Goal: Task Accomplishment & Management: Use online tool/utility

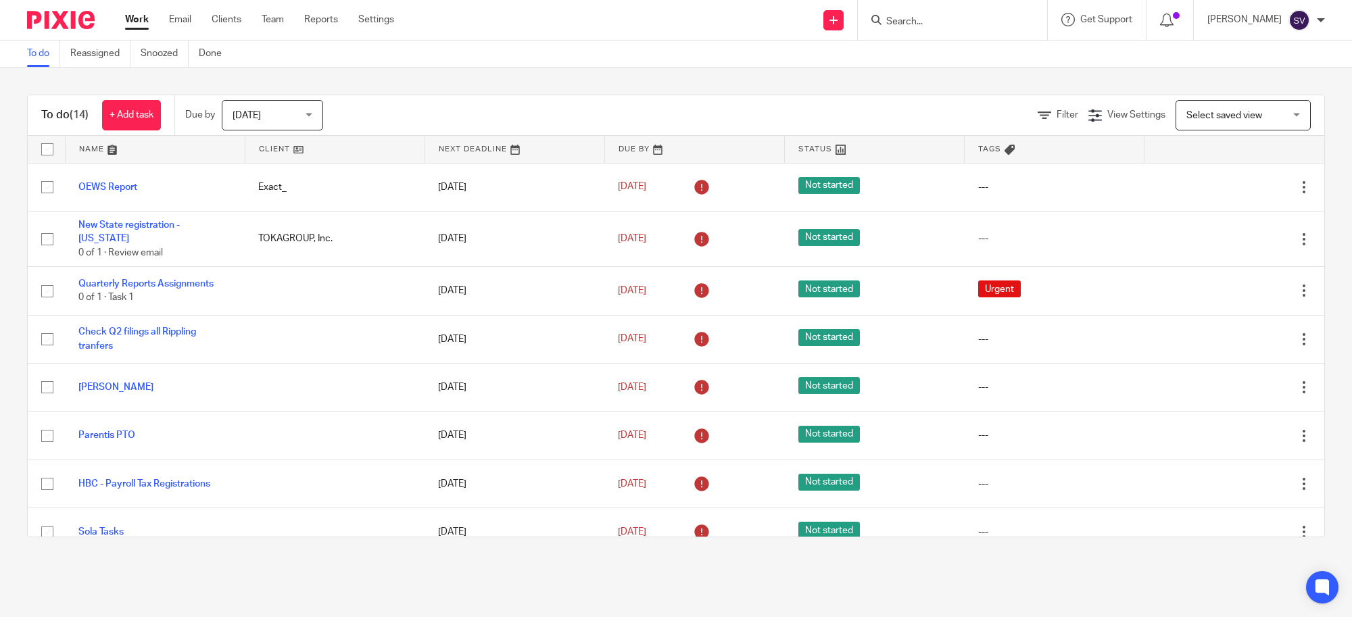
click at [575, 65] on div "To do Reassigned Snoozed Done" at bounding box center [676, 54] width 1352 height 27
drag, startPoint x: 112, startPoint y: 112, endPoint x: 126, endPoint y: 126, distance: 20.1
click at [112, 112] on link "+ Add task" at bounding box center [131, 115] width 59 height 30
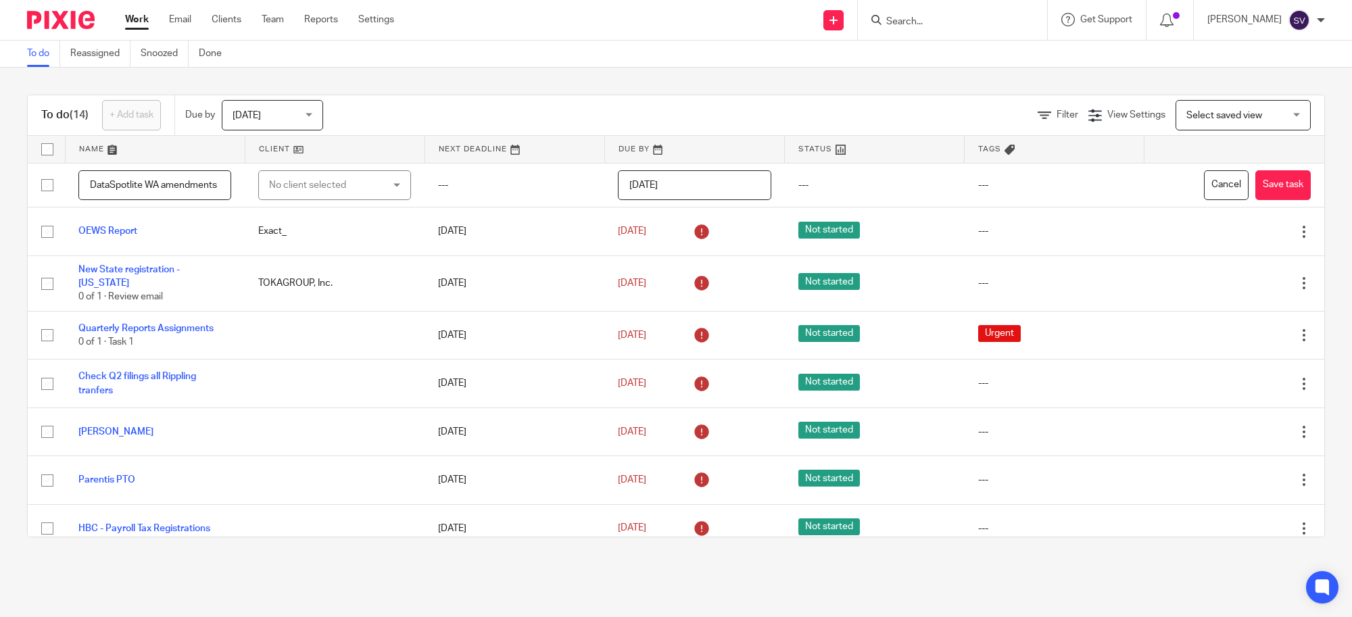
scroll to position [0, 3]
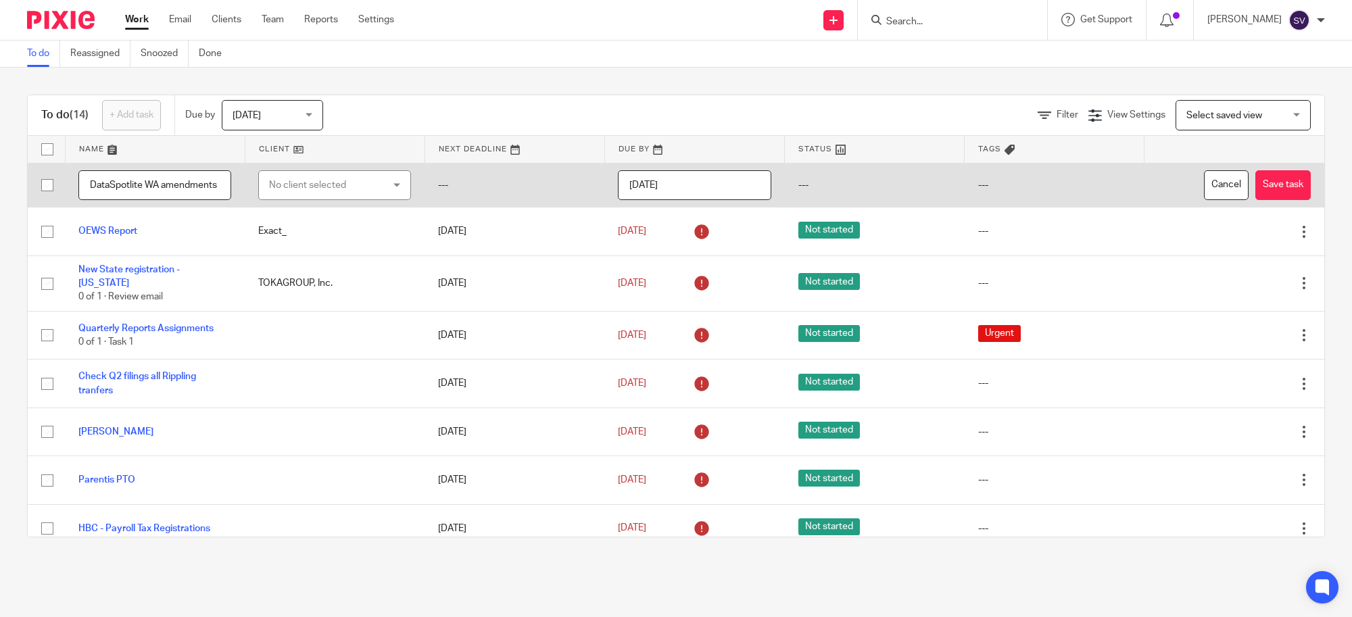
type input "DataSpotlite WA amendments"
click at [357, 188] on div "No client selected" at bounding box center [325, 185] width 113 height 28
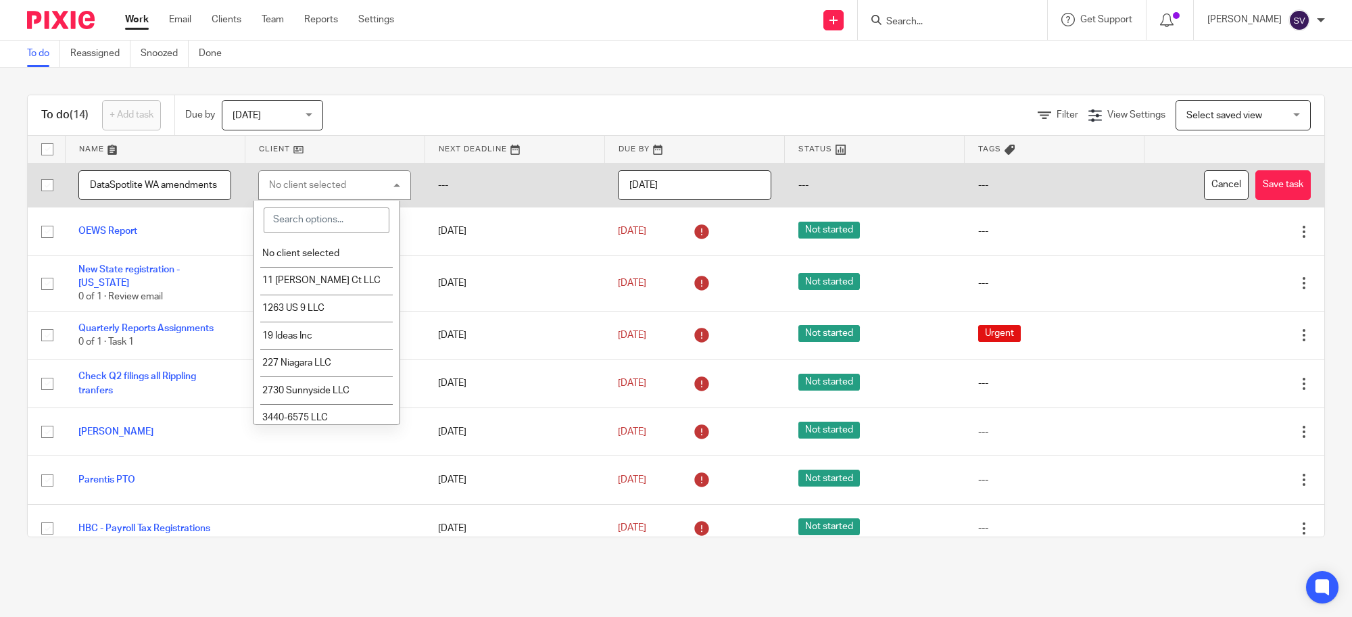
scroll to position [0, 0]
click at [724, 178] on input "[DATE]" at bounding box center [694, 185] width 153 height 30
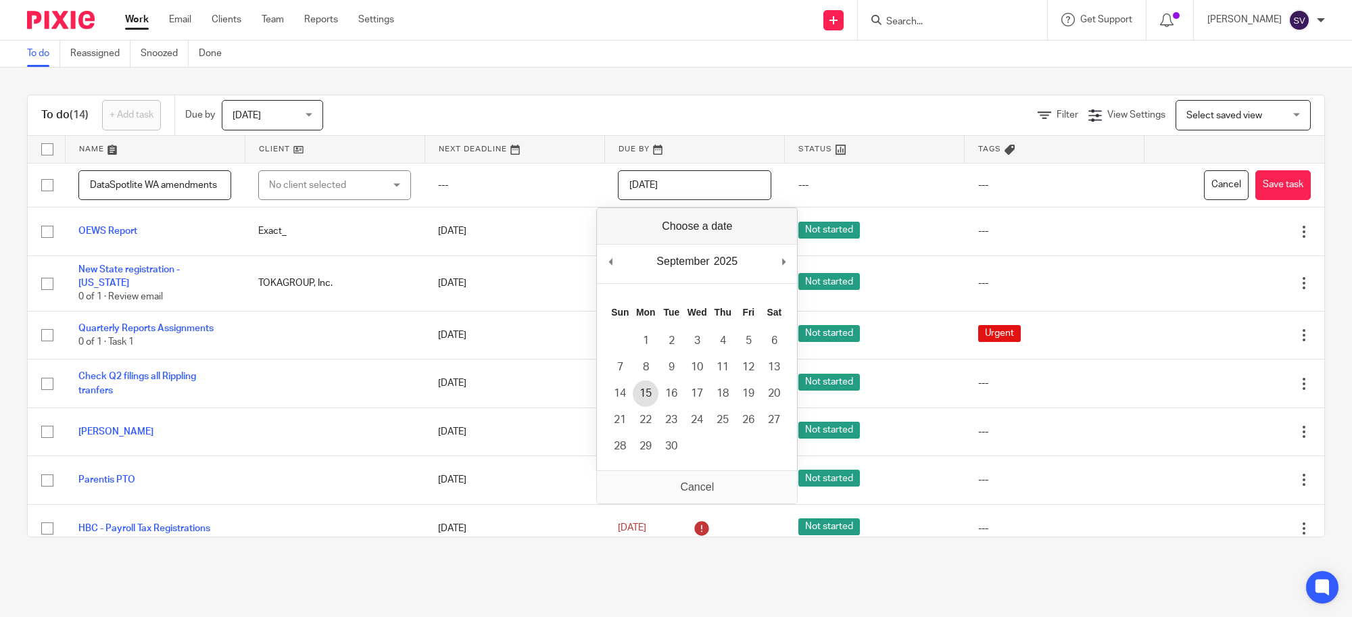
type input "2025-09-15"
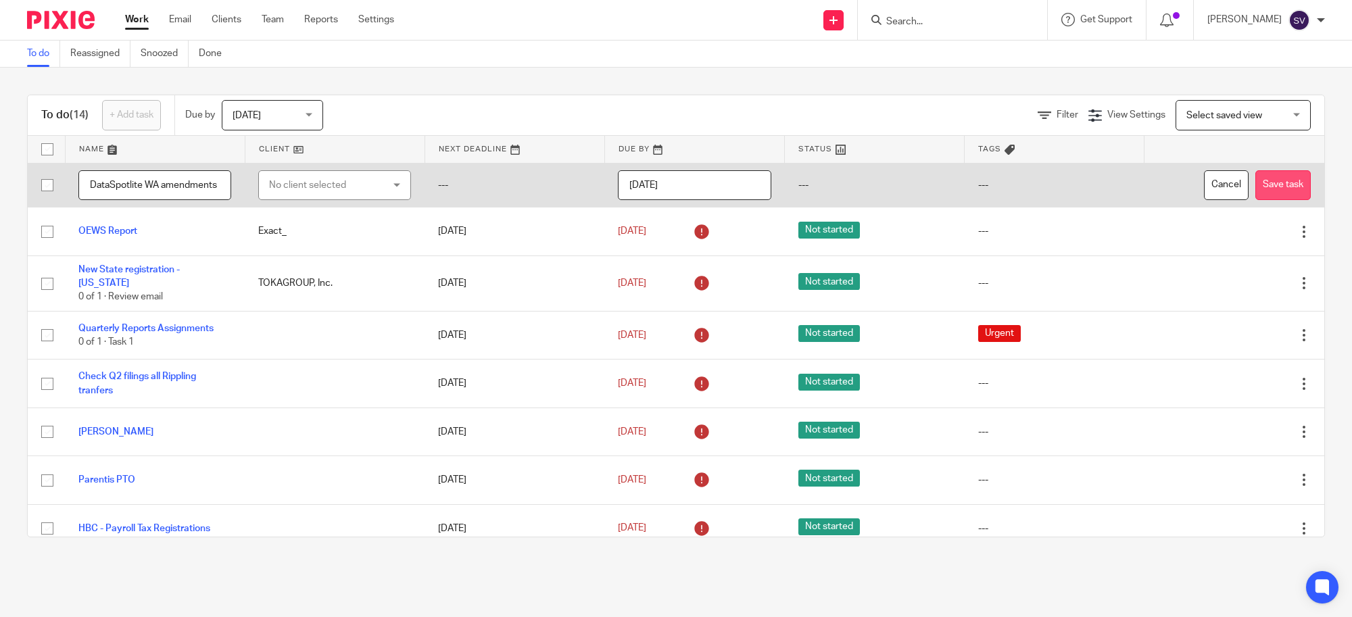
click at [1255, 171] on button "Save task" at bounding box center [1282, 185] width 55 height 30
